Goal: Information Seeking & Learning: Find specific fact

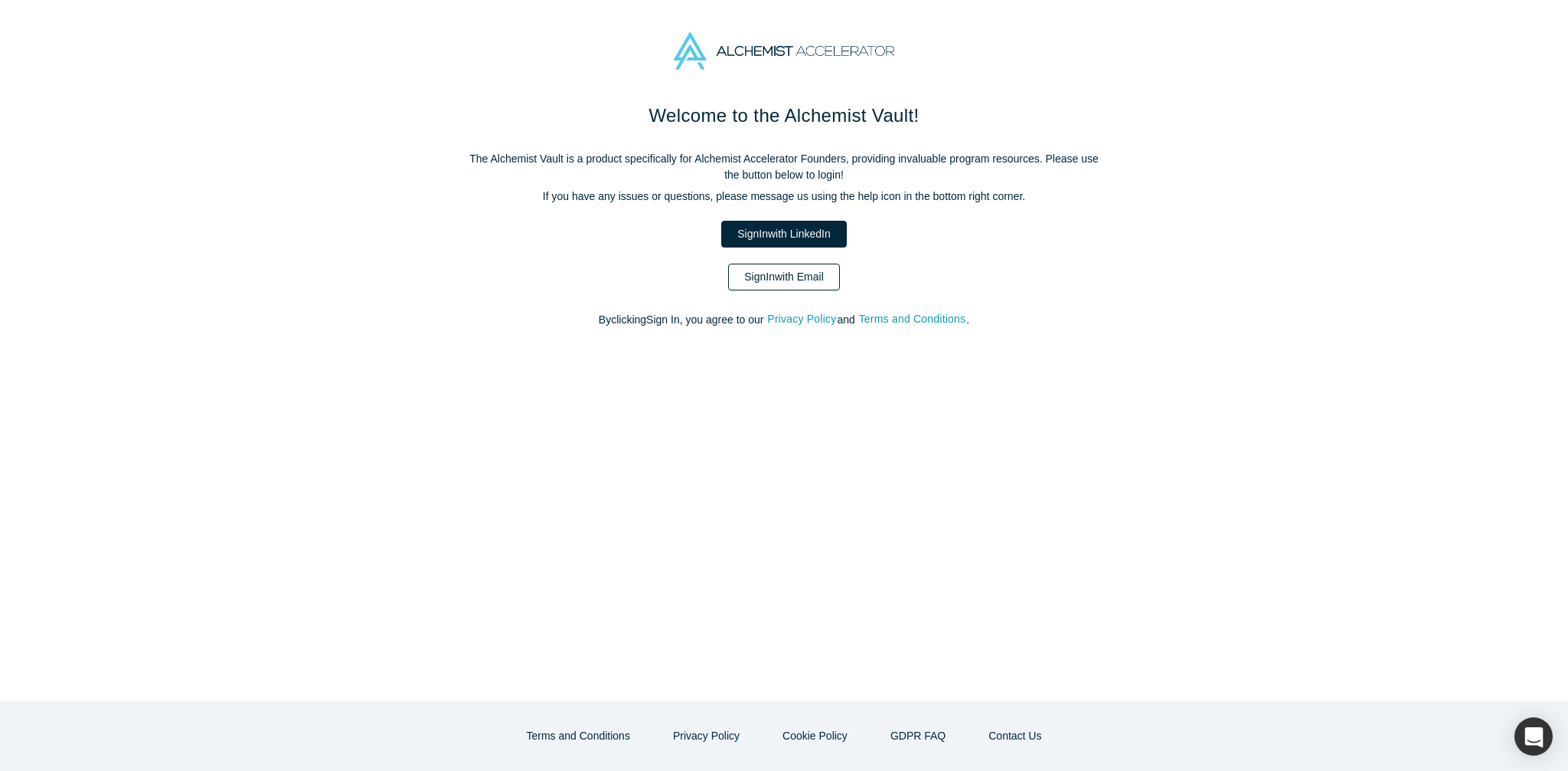
click at [790, 281] on link "Sign In with Email" at bounding box center [784, 277] width 111 height 27
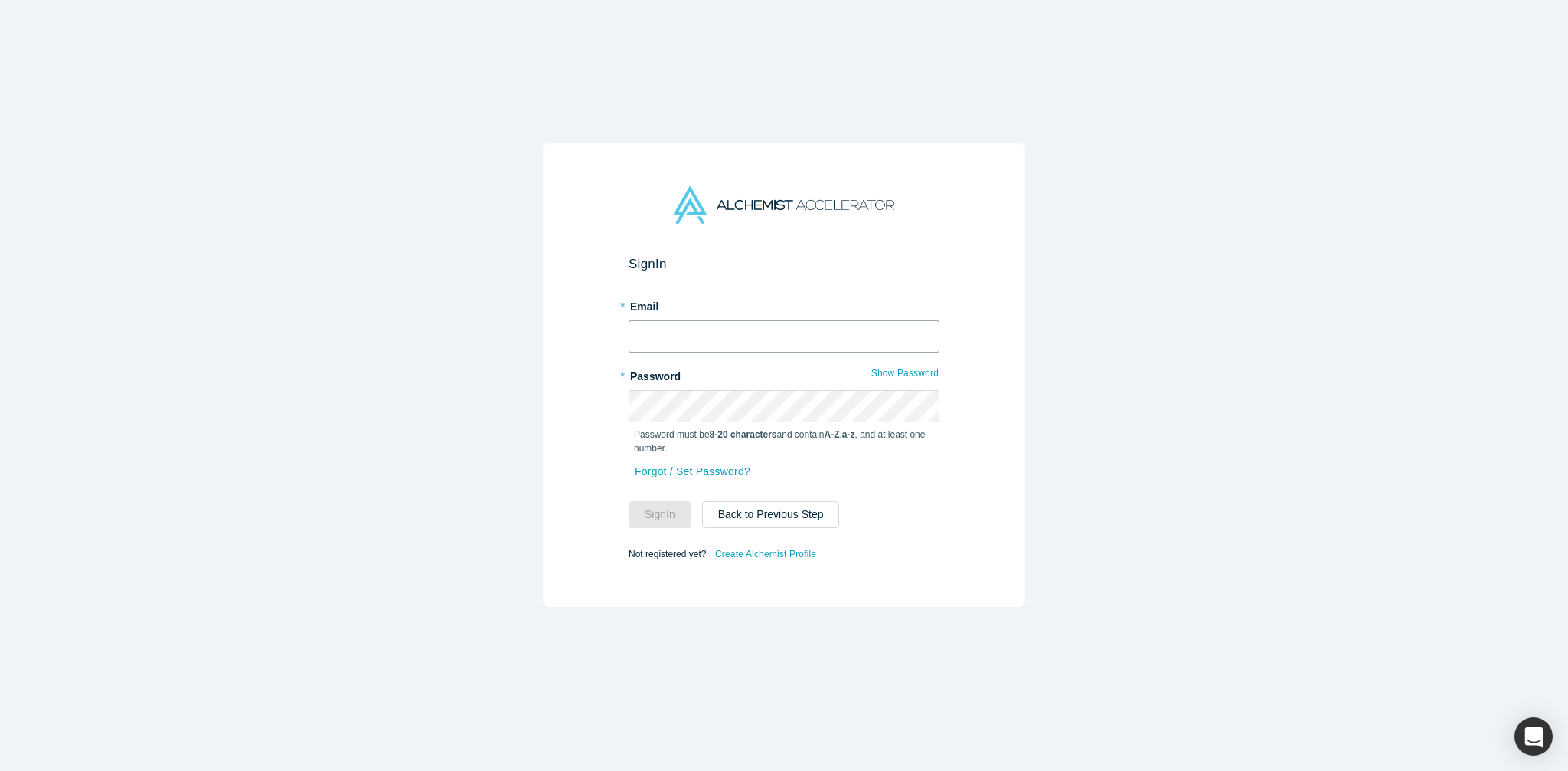
type input "[PERSON_NAME][EMAIL_ADDRESS][DOMAIN_NAME]"
click at [668, 518] on button "Sign In" at bounding box center [659, 514] width 63 height 27
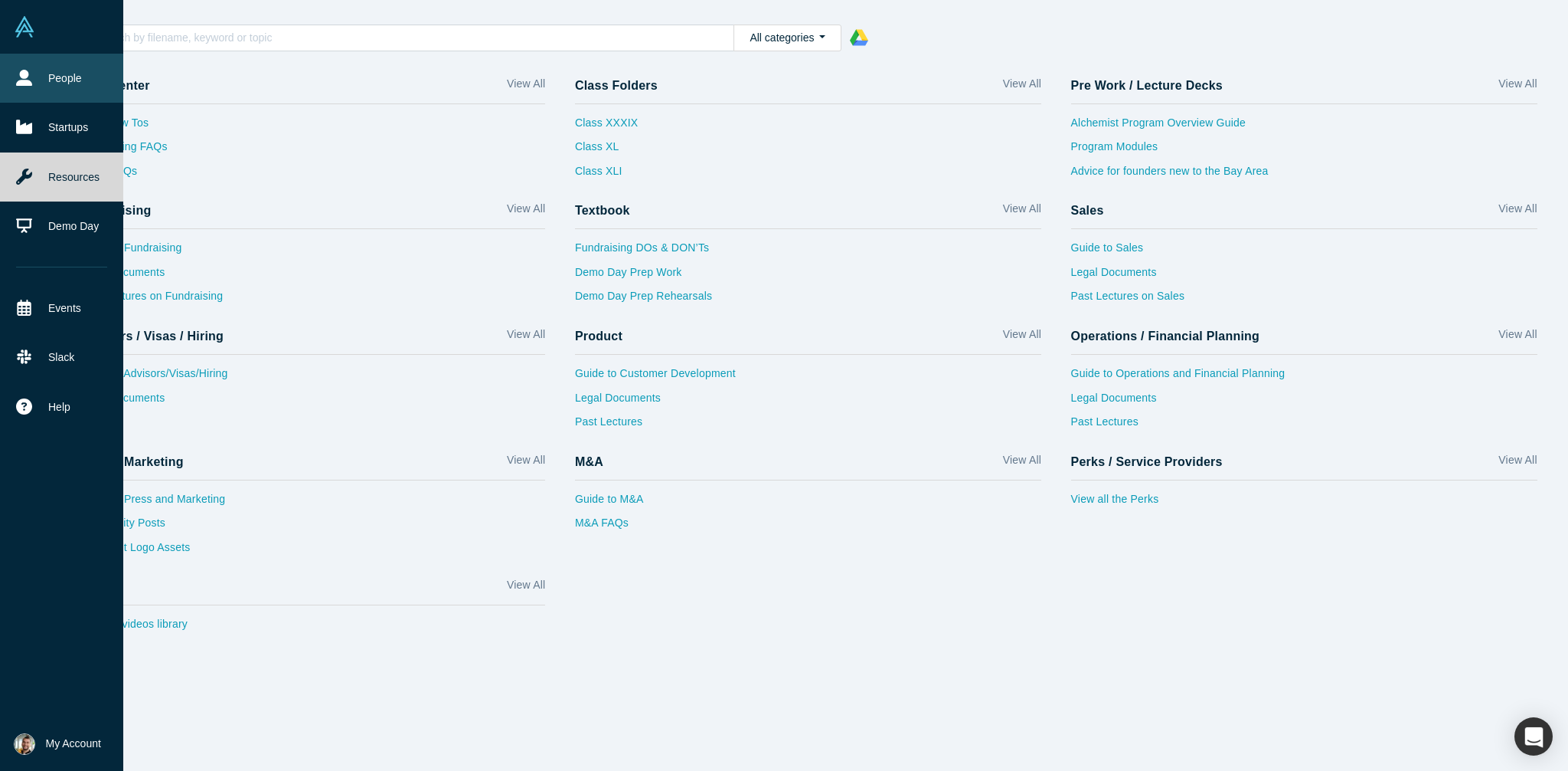
click at [75, 80] on link "People" at bounding box center [62, 78] width 123 height 49
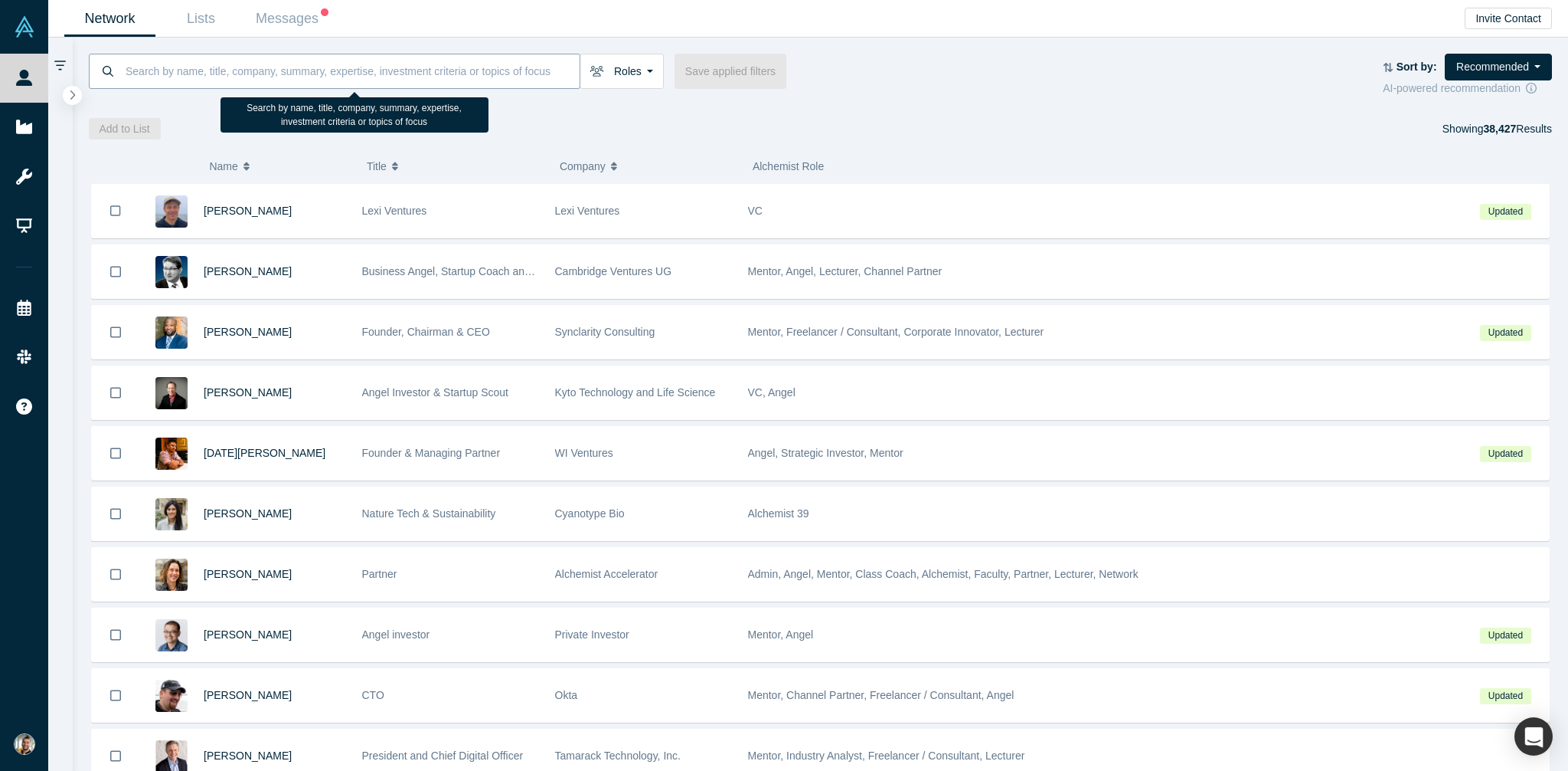
click at [336, 75] on input at bounding box center [352, 71] width 455 height 36
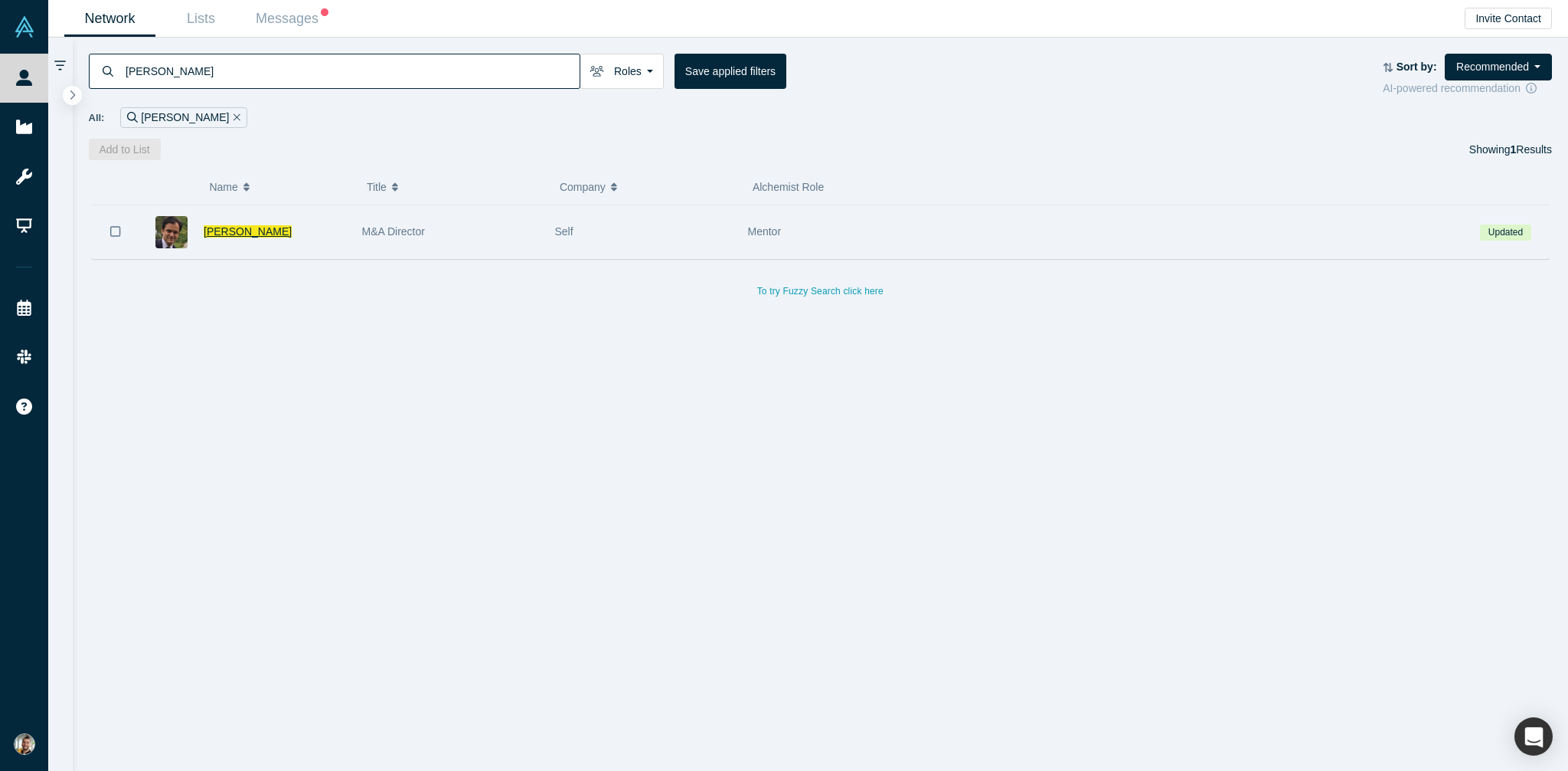
type input "[PERSON_NAME]"
click at [251, 235] on span "[PERSON_NAME]" at bounding box center [248, 231] width 88 height 12
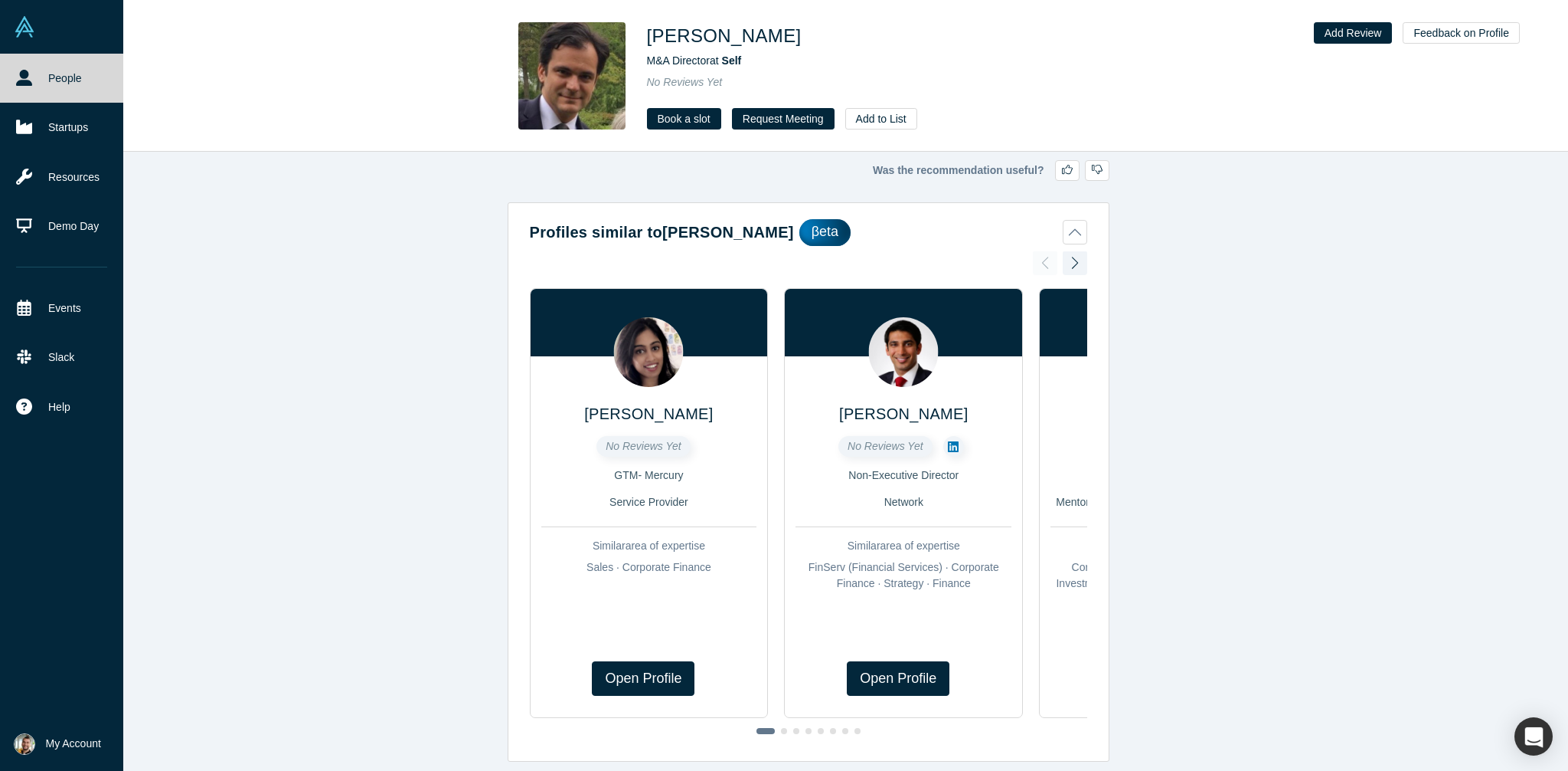
click at [75, 70] on link "People" at bounding box center [62, 78] width 123 height 49
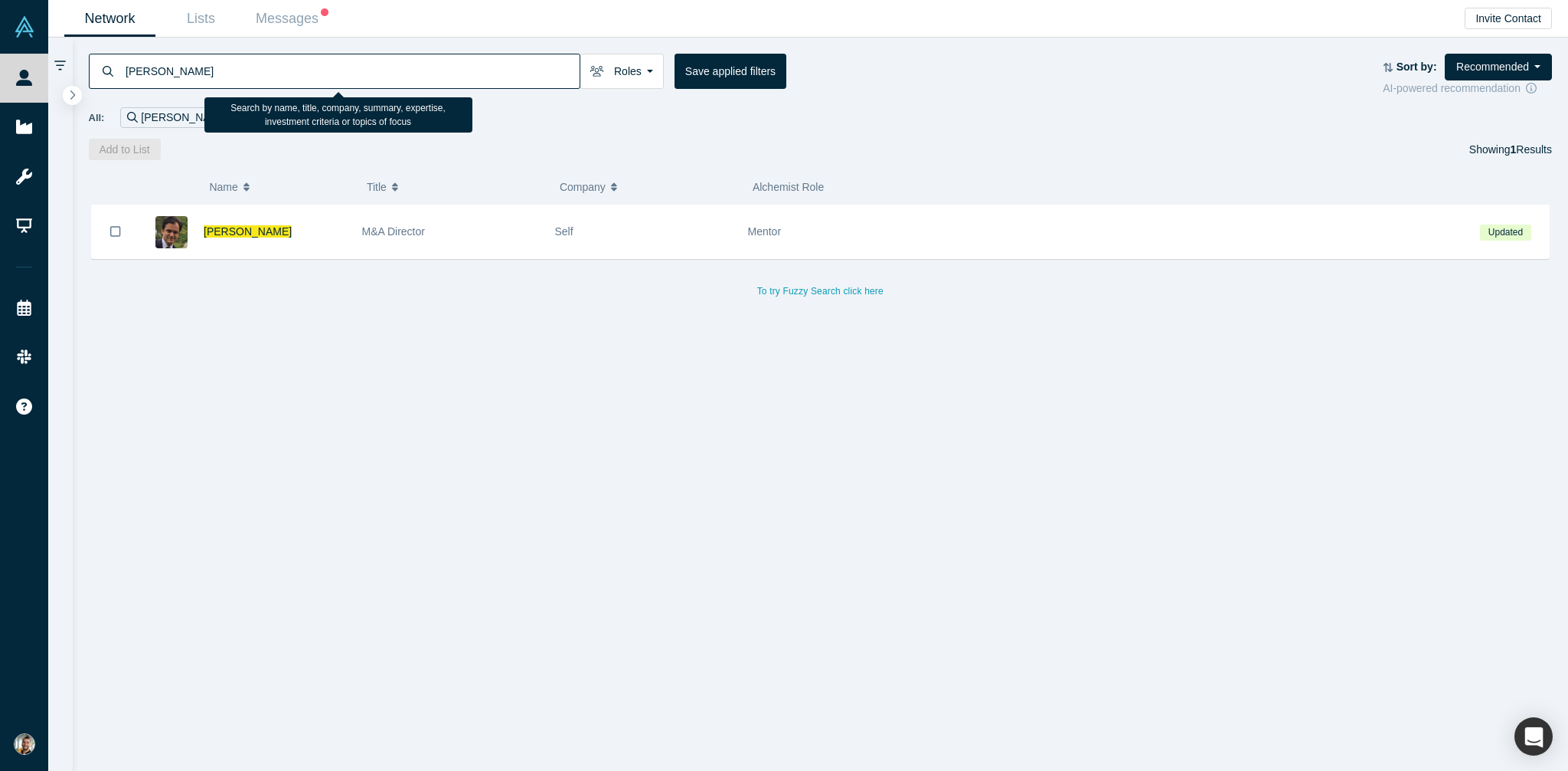
click at [338, 80] on input "[PERSON_NAME]" at bounding box center [352, 71] width 455 height 36
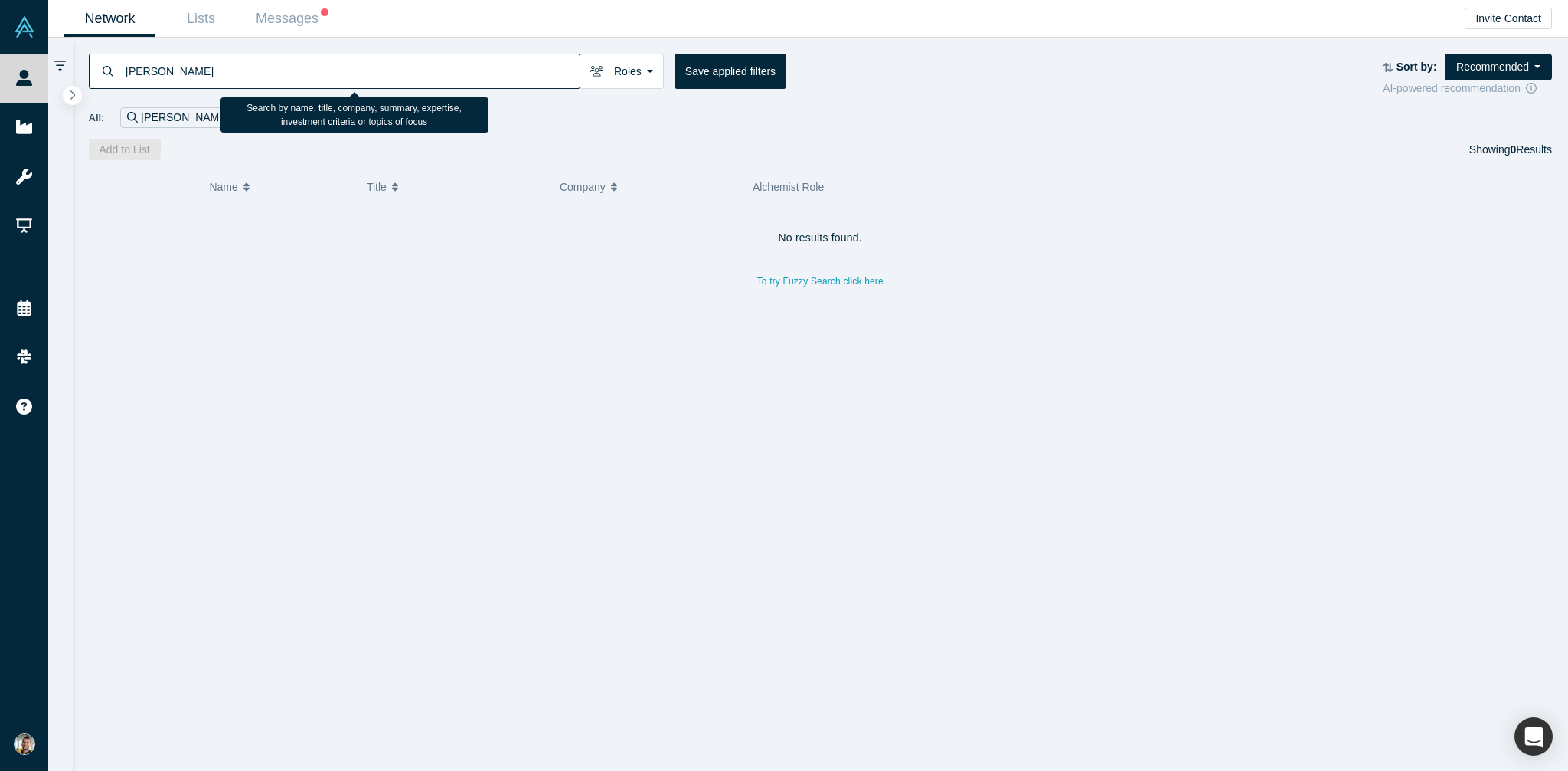
drag, startPoint x: 151, startPoint y: 74, endPoint x: 153, endPoint y: 110, distance: 36.1
click at [151, 74] on input "[PERSON_NAME]" at bounding box center [352, 71] width 455 height 36
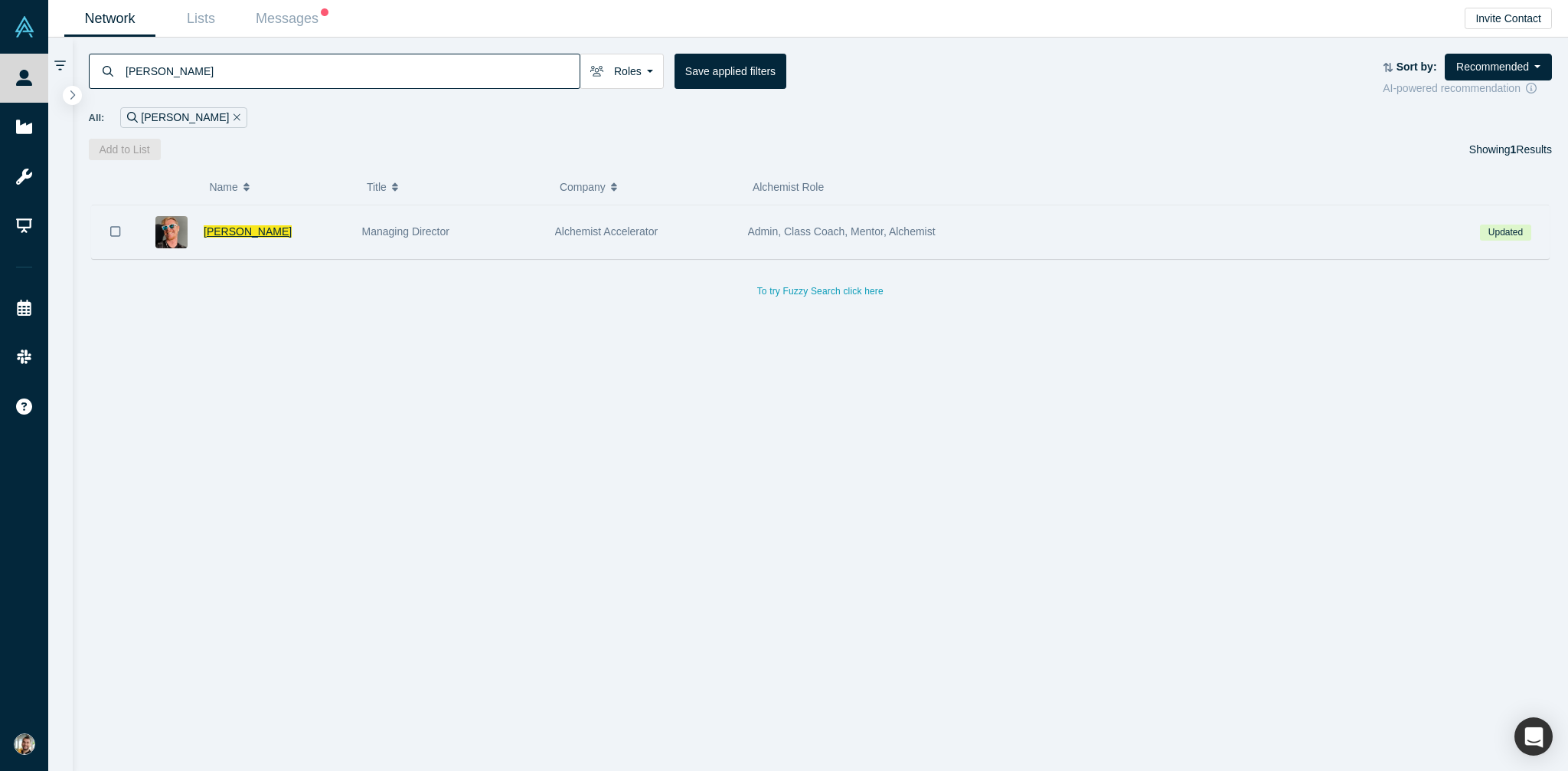
type input "[PERSON_NAME]"
click at [231, 234] on span "[PERSON_NAME]" at bounding box center [248, 231] width 88 height 12
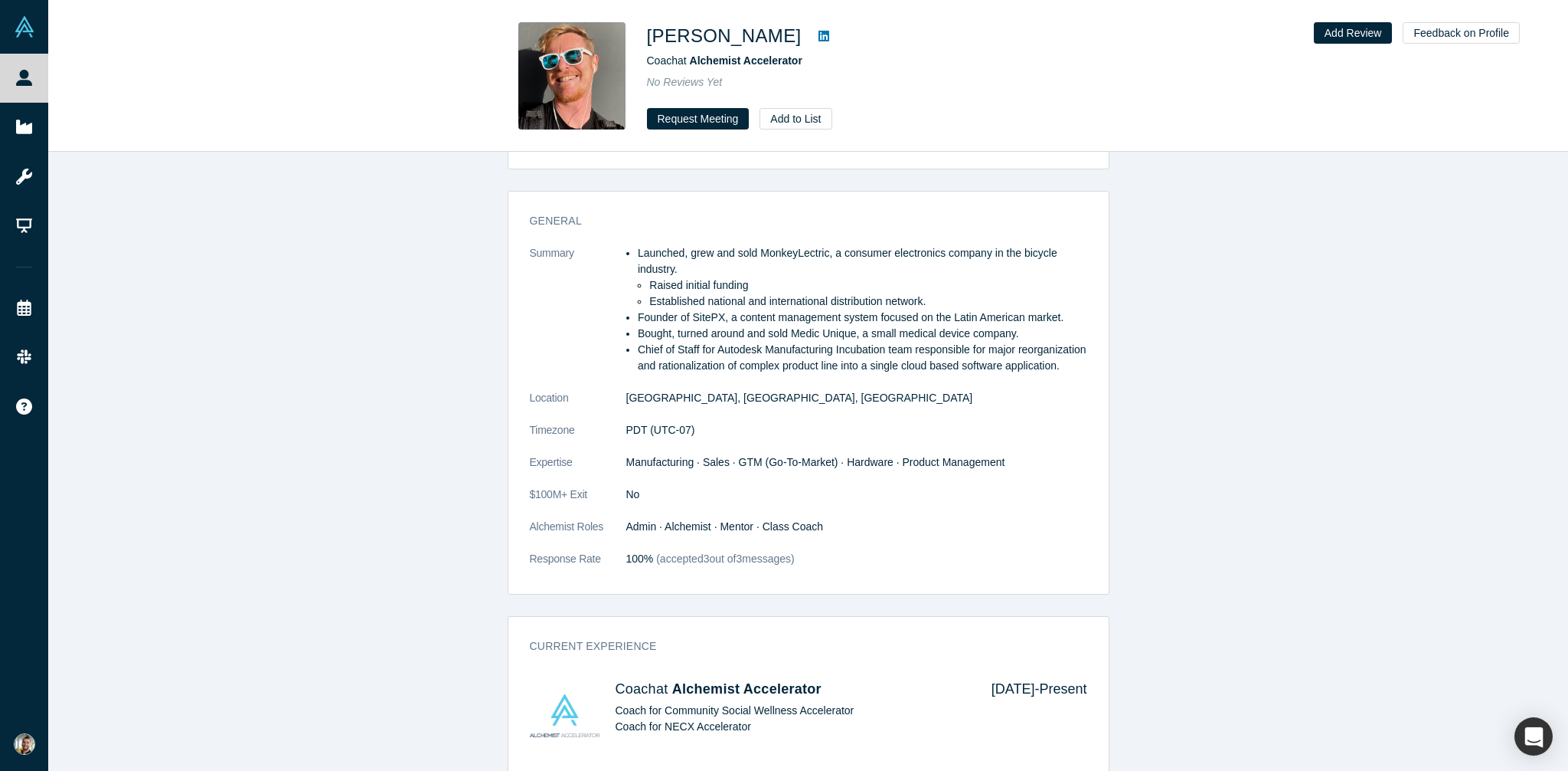
scroll to position [272, 0]
